Goal: Task Accomplishment & Management: Complete application form

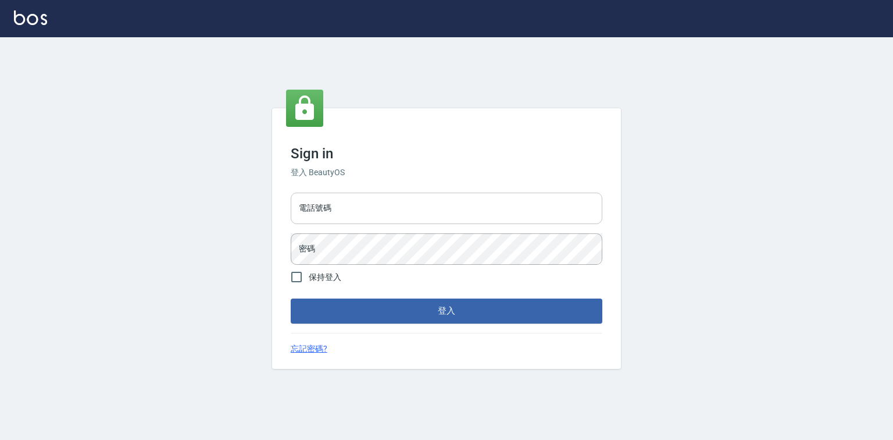
drag, startPoint x: 0, startPoint y: 0, endPoint x: 351, endPoint y: 210, distance: 409.1
click at [351, 210] on input "電話號碼" at bounding box center [447, 207] width 312 height 31
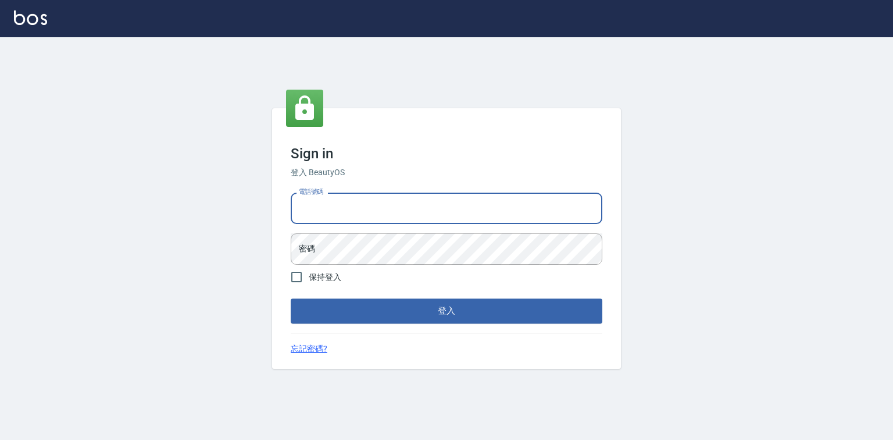
type input "0921855390"
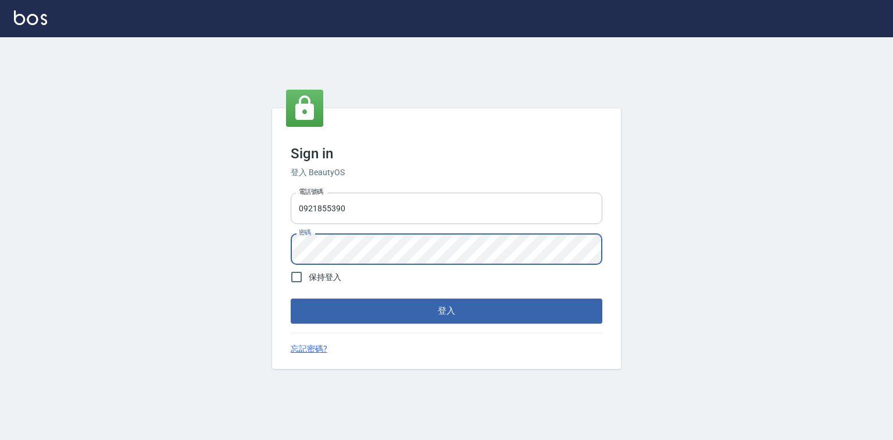
click at [291, 298] on button "登入" at bounding box center [447, 310] width 312 height 24
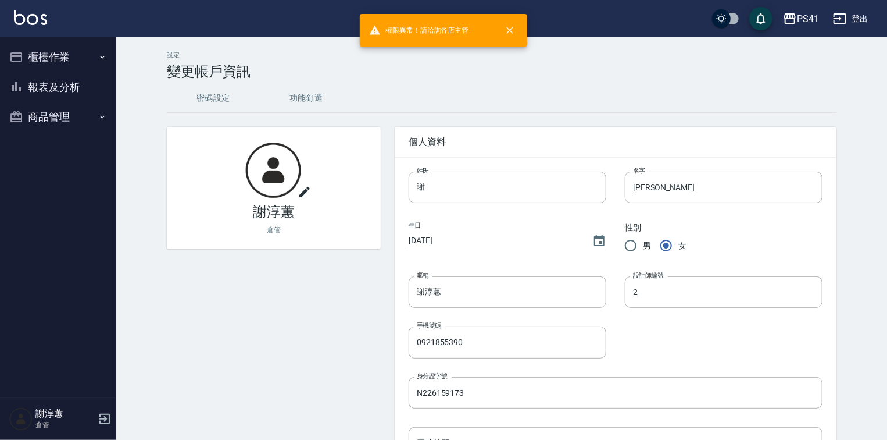
click at [91, 65] on button "櫃檯作業" at bounding box center [58, 57] width 107 height 30
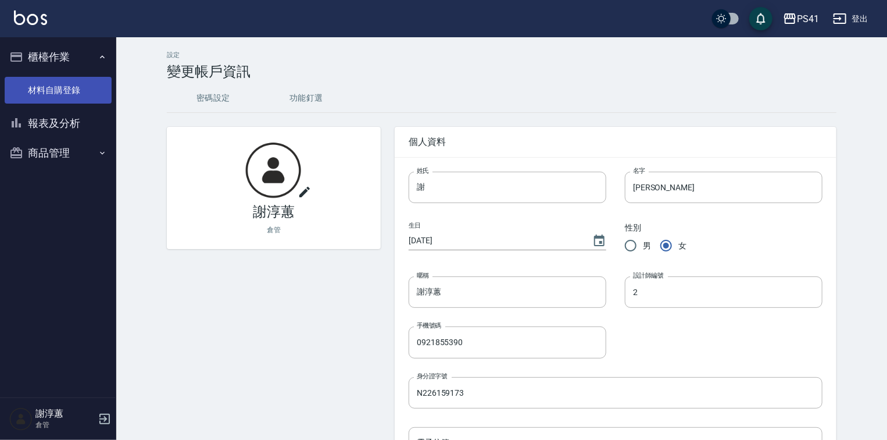
click at [74, 92] on link "材料自購登錄" at bounding box center [58, 90] width 107 height 27
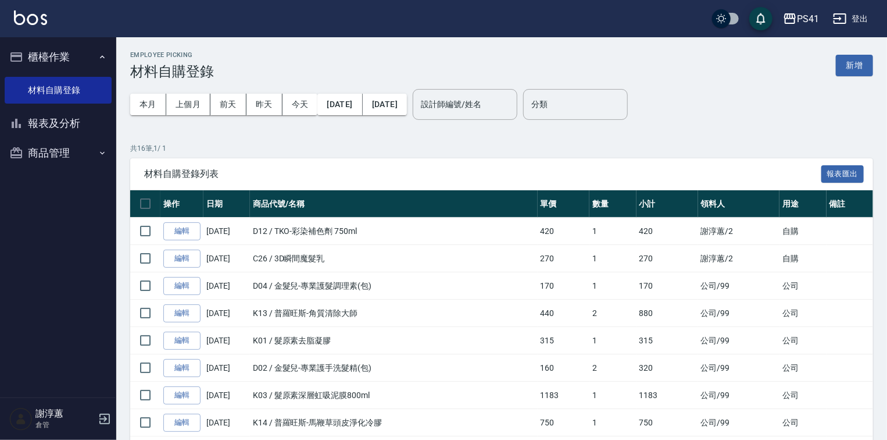
drag, startPoint x: 856, startPoint y: 64, endPoint x: 845, endPoint y: 66, distance: 10.6
click at [856, 65] on button "新增" at bounding box center [854, 66] width 37 height 22
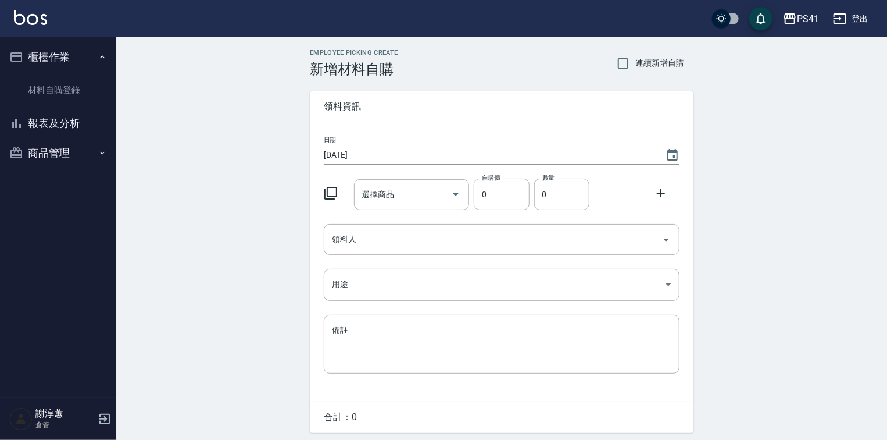
click at [329, 191] on icon at bounding box center [331, 193] width 14 height 14
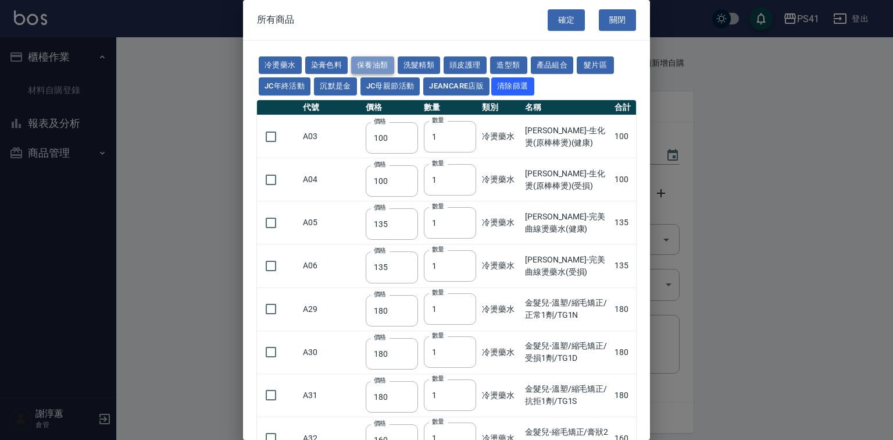
click at [381, 70] on button "保養油類" at bounding box center [372, 65] width 43 height 18
type input "340"
type input "53"
type input "340"
type input "53"
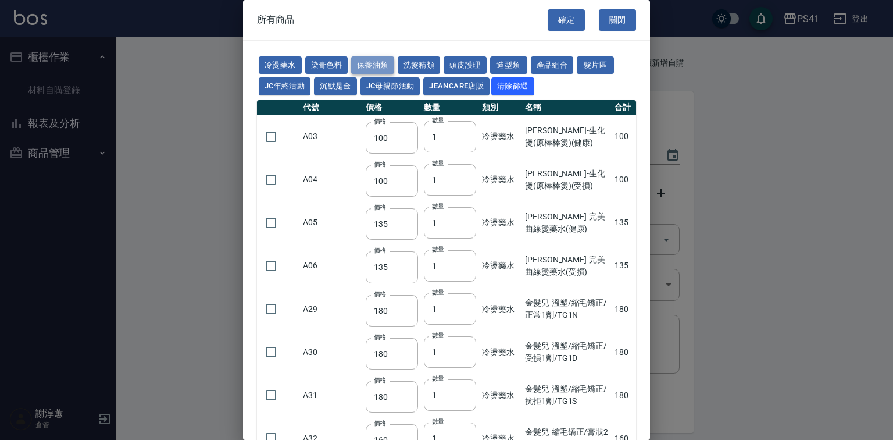
type input "32"
type input "2720"
type input "1040"
type input "1520"
type input "120"
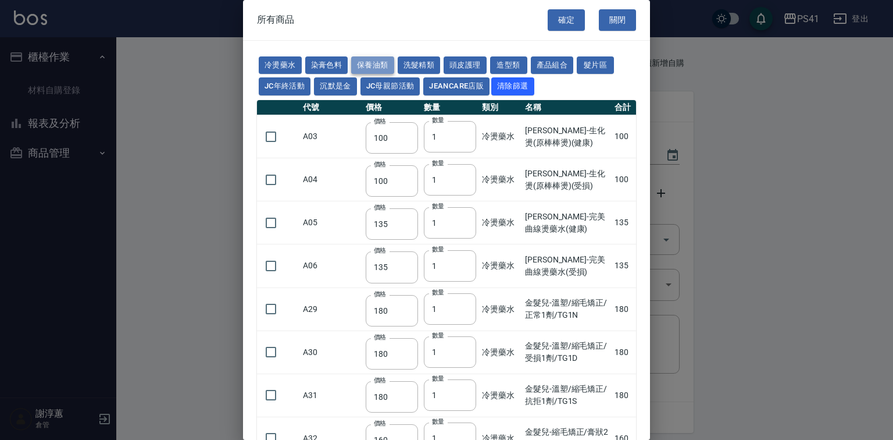
type input "1300"
type input "540"
type input "600"
type input "800"
type input "1520"
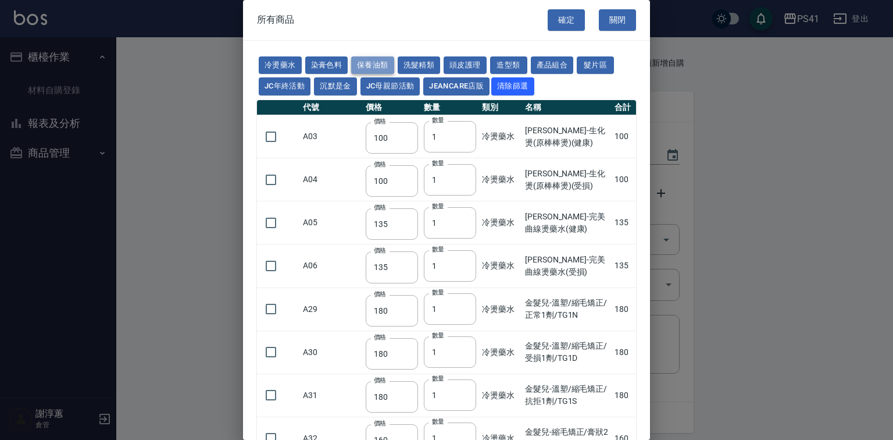
type input "2000"
type input "270"
type input "60"
type input "500"
type input "800"
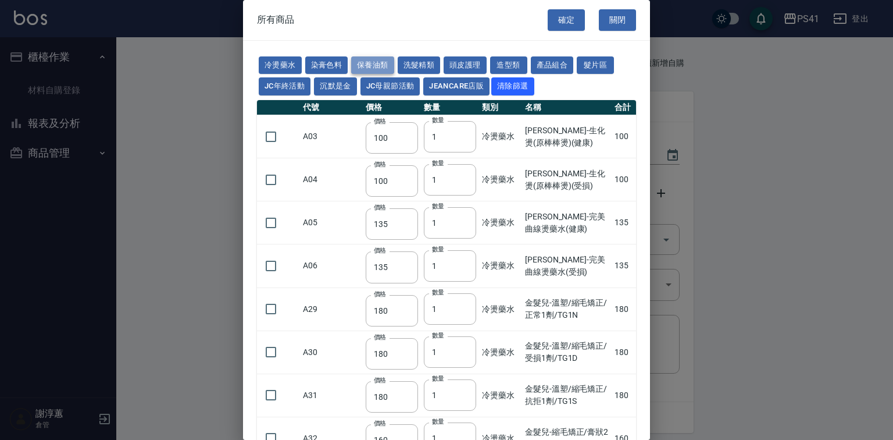
type input "800"
type input "700"
type input "350"
type input "272"
type input "221"
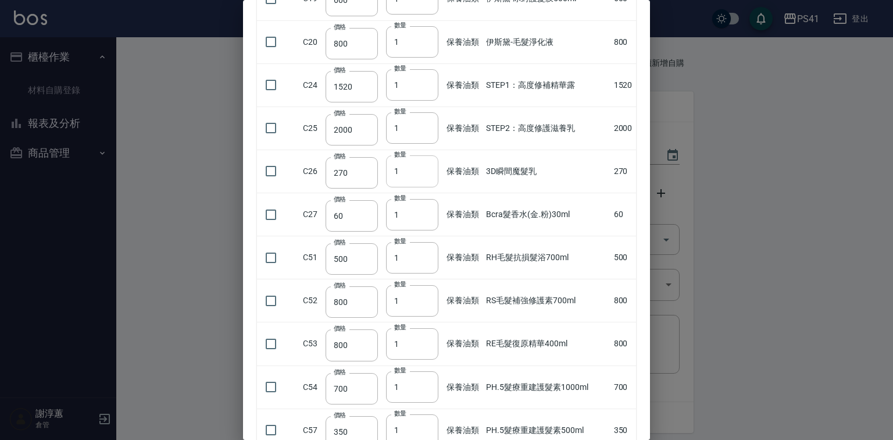
scroll to position [558, 0]
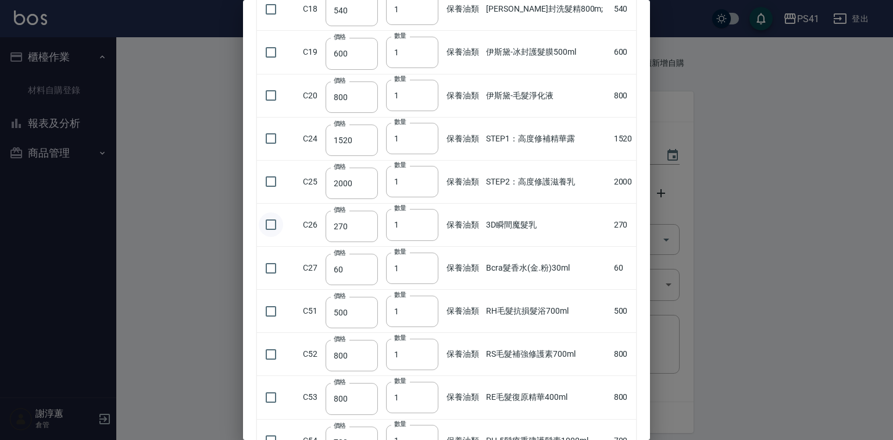
click at [263, 237] on input "checkbox" at bounding box center [271, 224] width 24 height 24
checkbox input "true"
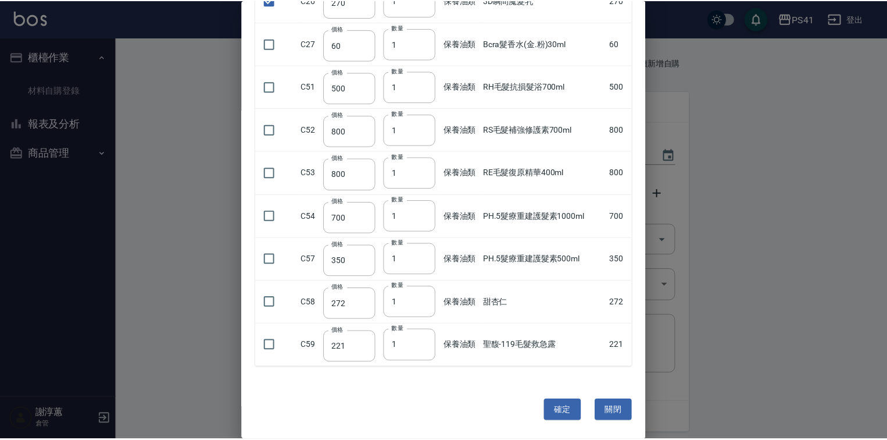
scroll to position [807, 0]
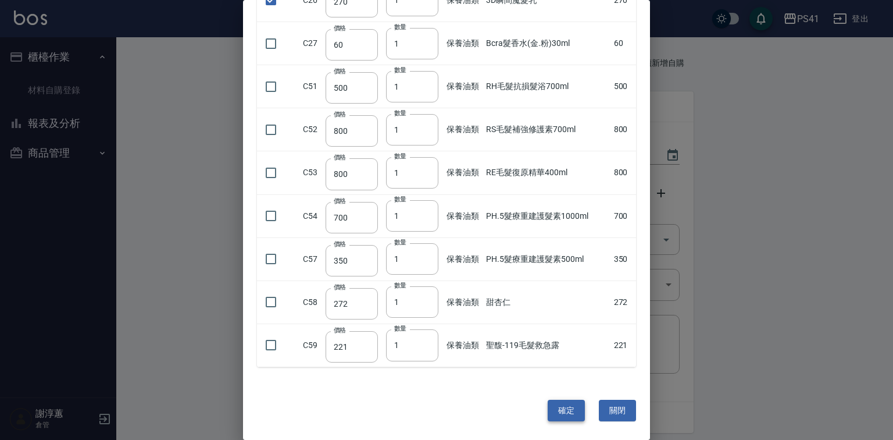
click at [567, 413] on button "確定" at bounding box center [566, 410] width 37 height 22
type input "3D瞬間魔髮乳"
type input "270"
type input "1"
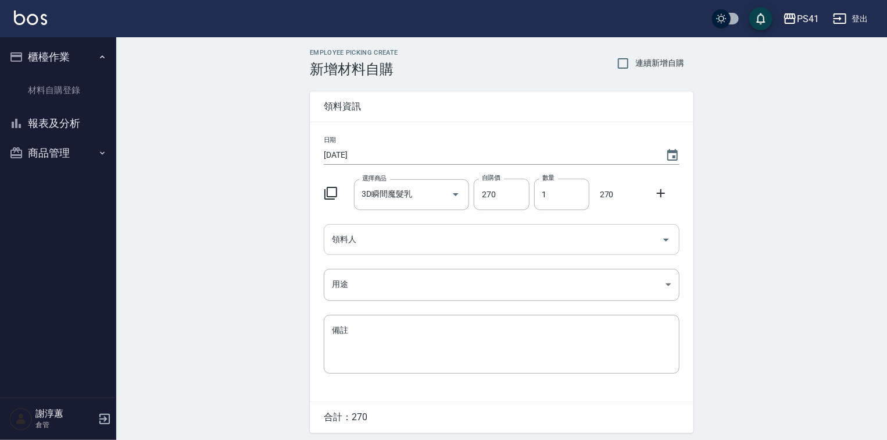
click at [423, 237] on input "領料人" at bounding box center [493, 239] width 328 height 20
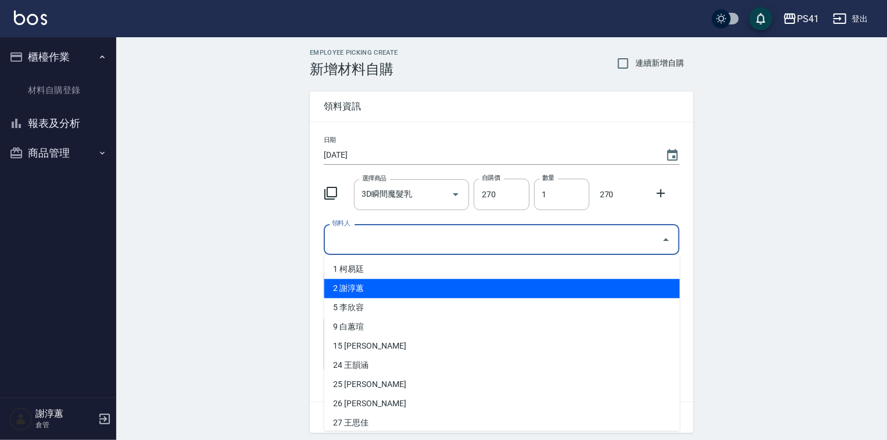
click at [359, 282] on li "2 謝淳蕙" at bounding box center [502, 287] width 356 height 19
type input "謝淳蕙"
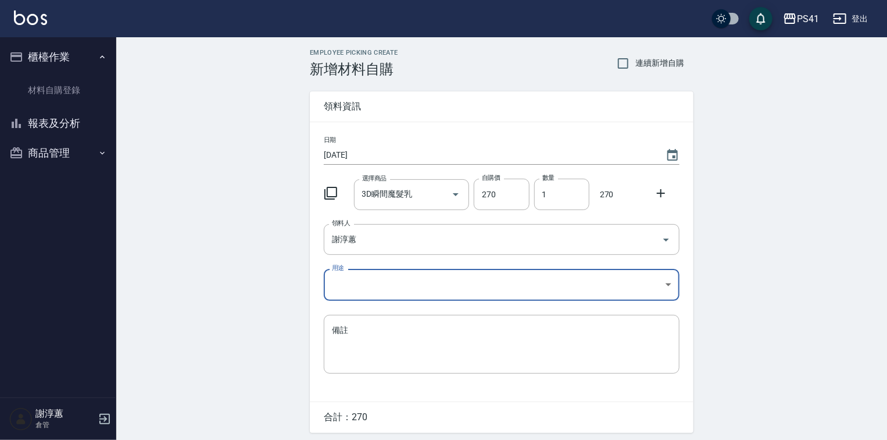
click at [359, 282] on body "PS41 登出 櫃檯作業 材料自購登錄 報表及分析 報表目錄 商品銷售排行榜 商品消耗明細 商品進銷貨報表 商品庫存表 商品管理 商品分類設定 商品列表 商品…" at bounding box center [443, 239] width 887 height 479
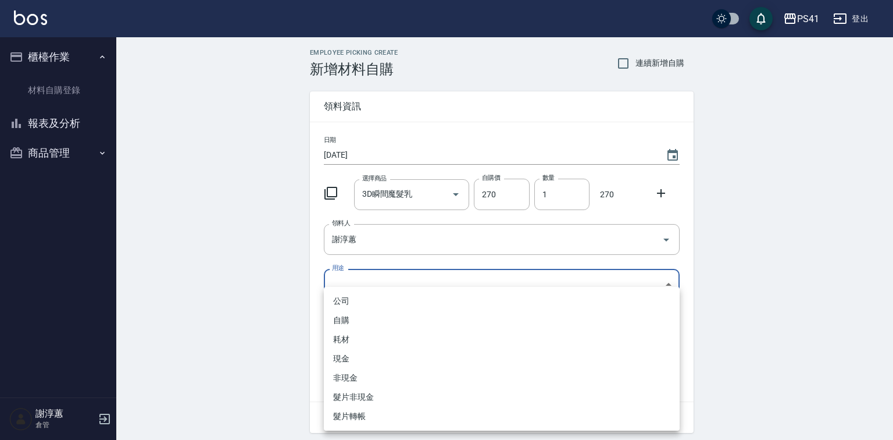
click at [334, 317] on li "自購" at bounding box center [502, 319] width 356 height 19
type input "自購"
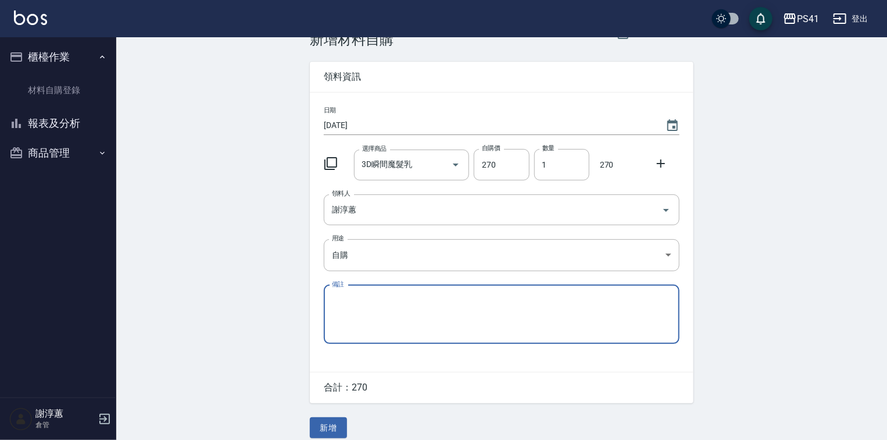
scroll to position [44, 0]
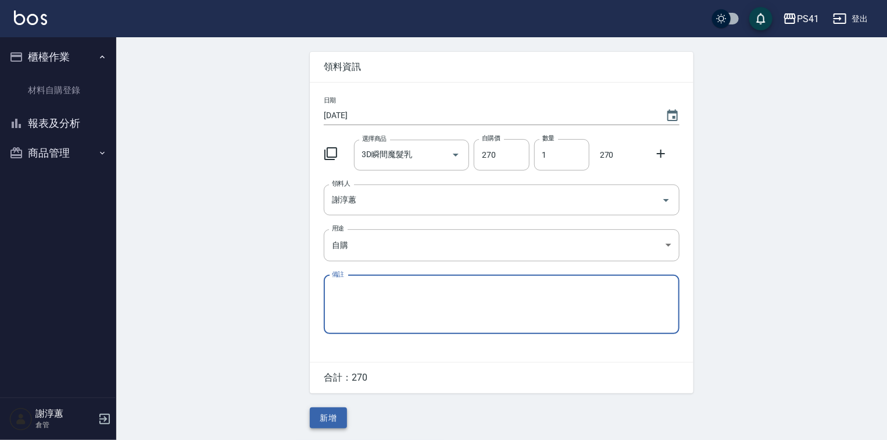
click at [336, 423] on button "新增" at bounding box center [328, 418] width 37 height 22
